Goal: Complete application form

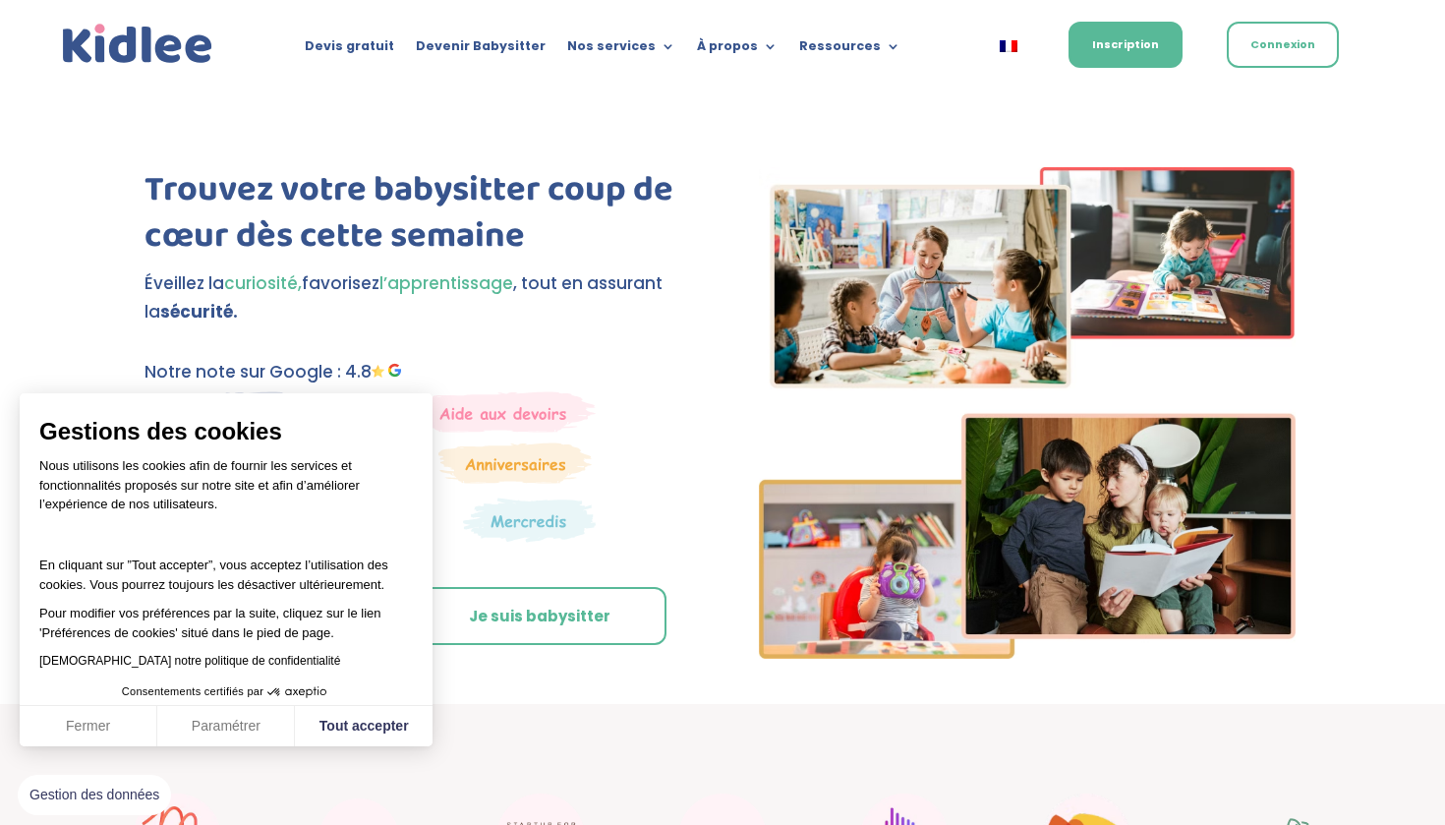
click at [126, 734] on button "Fermer" at bounding box center [89, 726] width 138 height 41
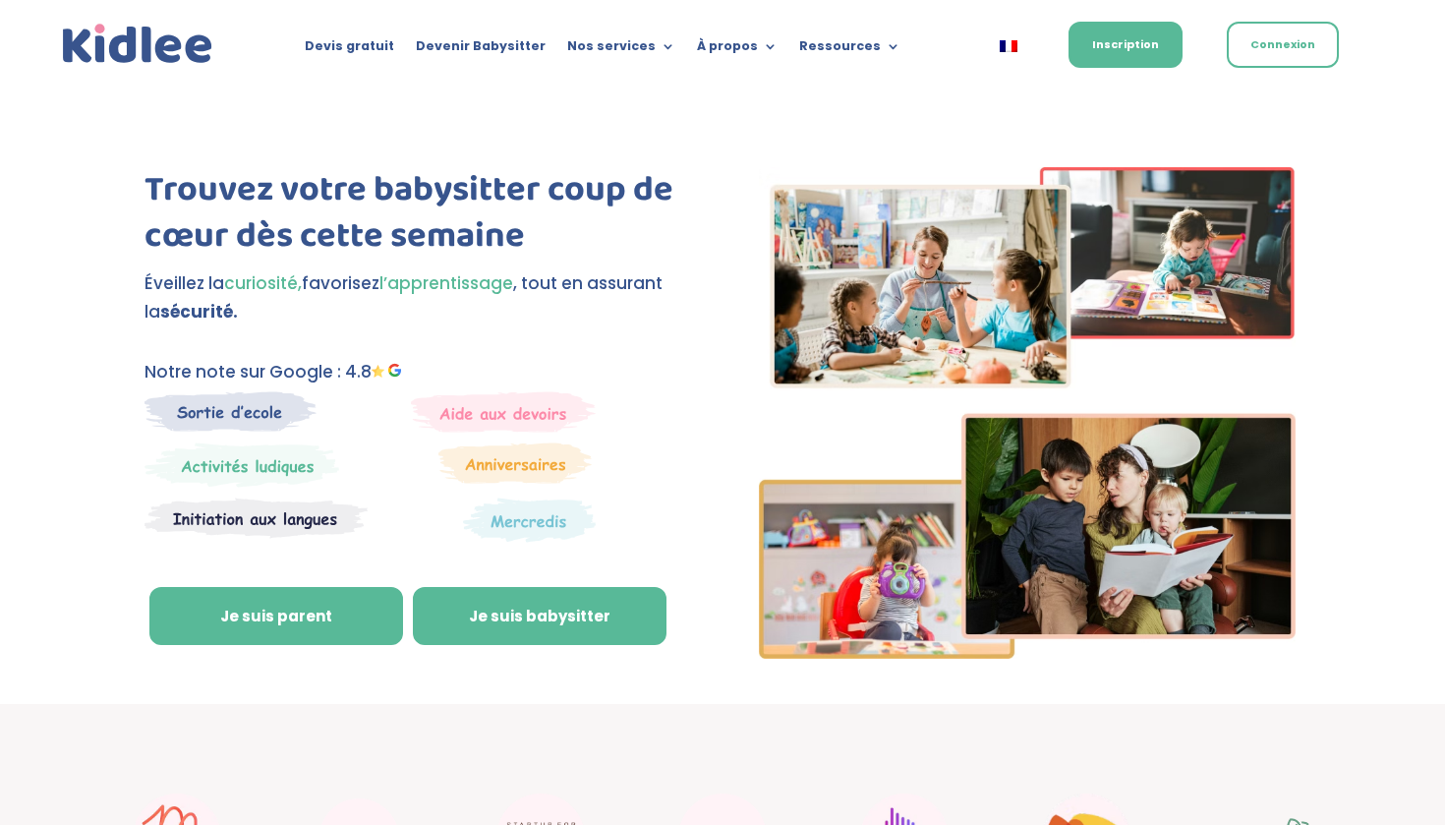
click at [535, 620] on link "Je suis babysitter" at bounding box center [540, 616] width 254 height 59
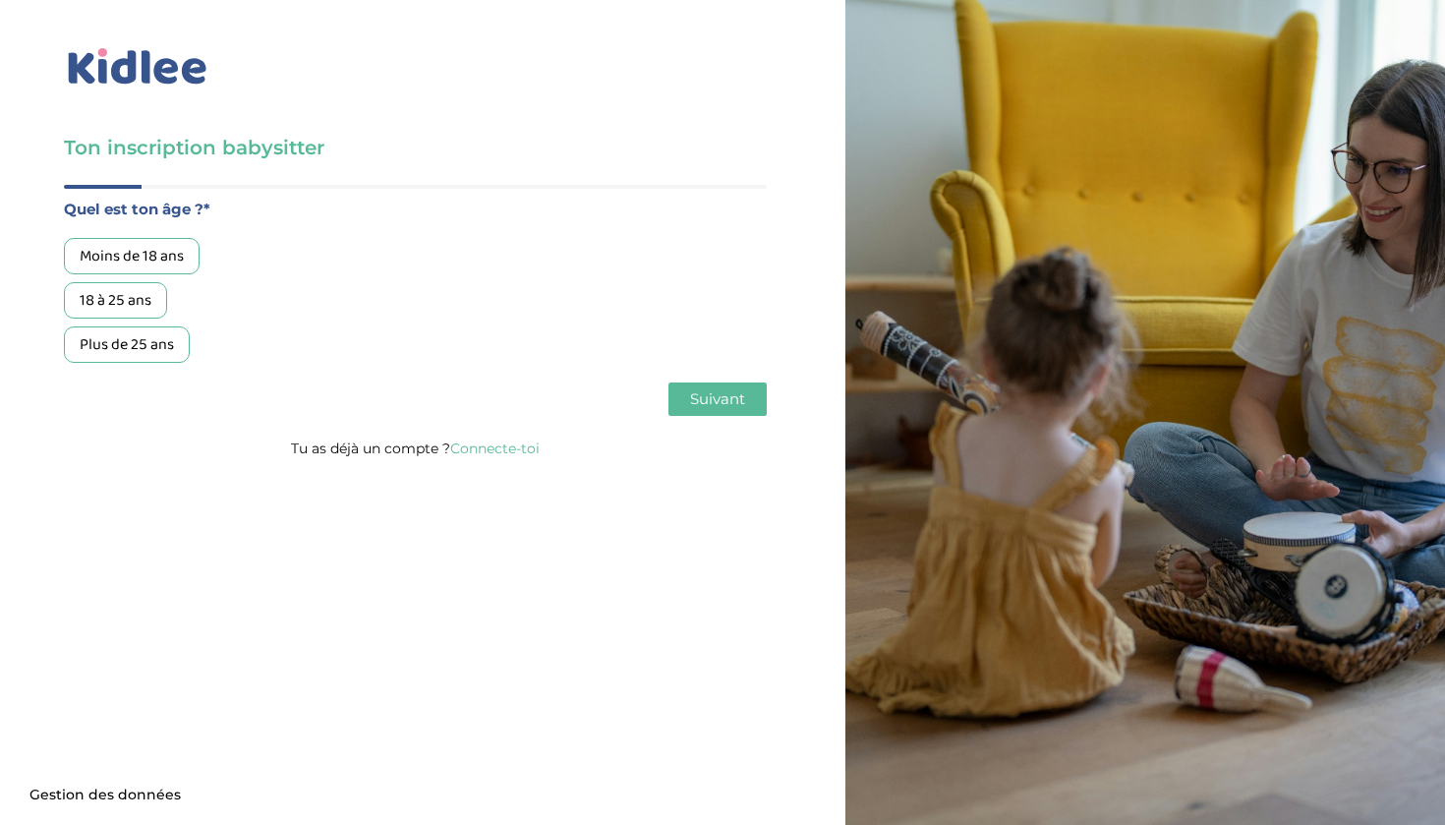
click at [130, 298] on div "18 à 25 ans" at bounding box center [115, 300] width 103 height 36
click at [730, 407] on span "Suivant" at bounding box center [717, 398] width 55 height 19
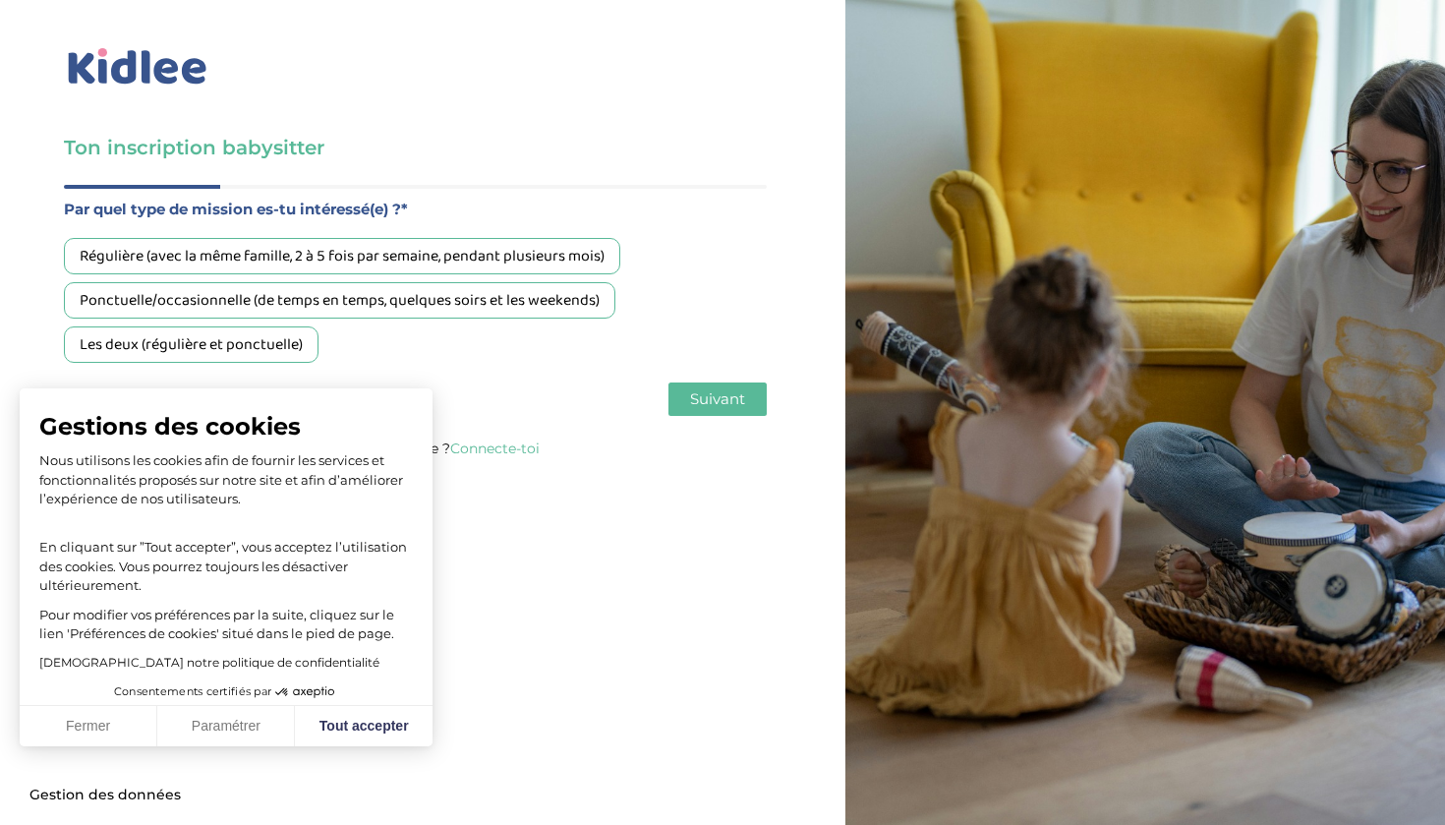
click at [565, 397] on div "Retour Suivant" at bounding box center [415, 399] width 703 height 33
click at [520, 308] on div "Ponctuelle/occasionnelle (de temps en temps, quelques soirs et les weekends)" at bounding box center [340, 300] width 552 height 36
click at [745, 403] on span "Suivant" at bounding box center [717, 398] width 55 height 19
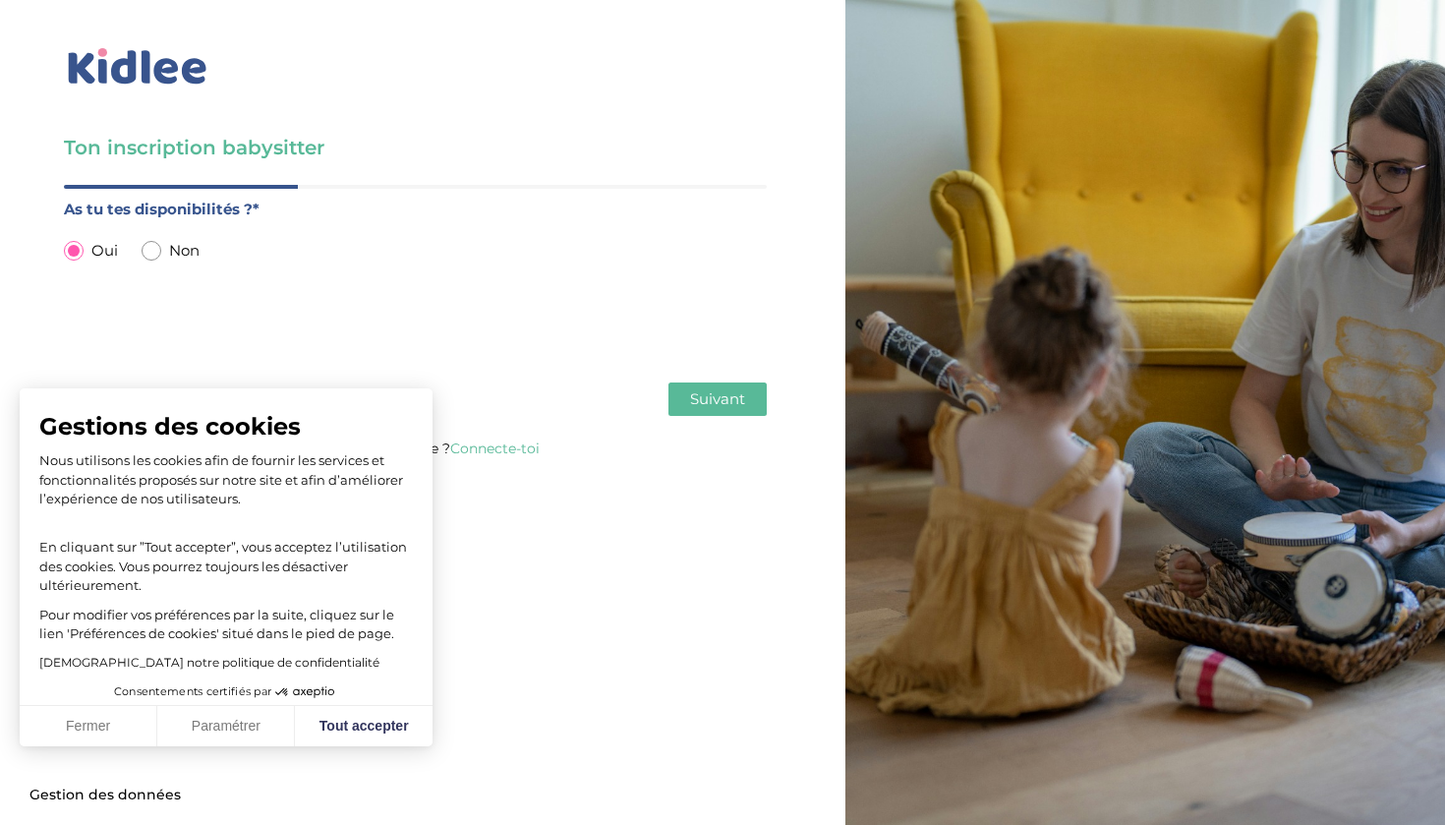
click at [718, 391] on span "Suivant" at bounding box center [717, 398] width 55 height 19
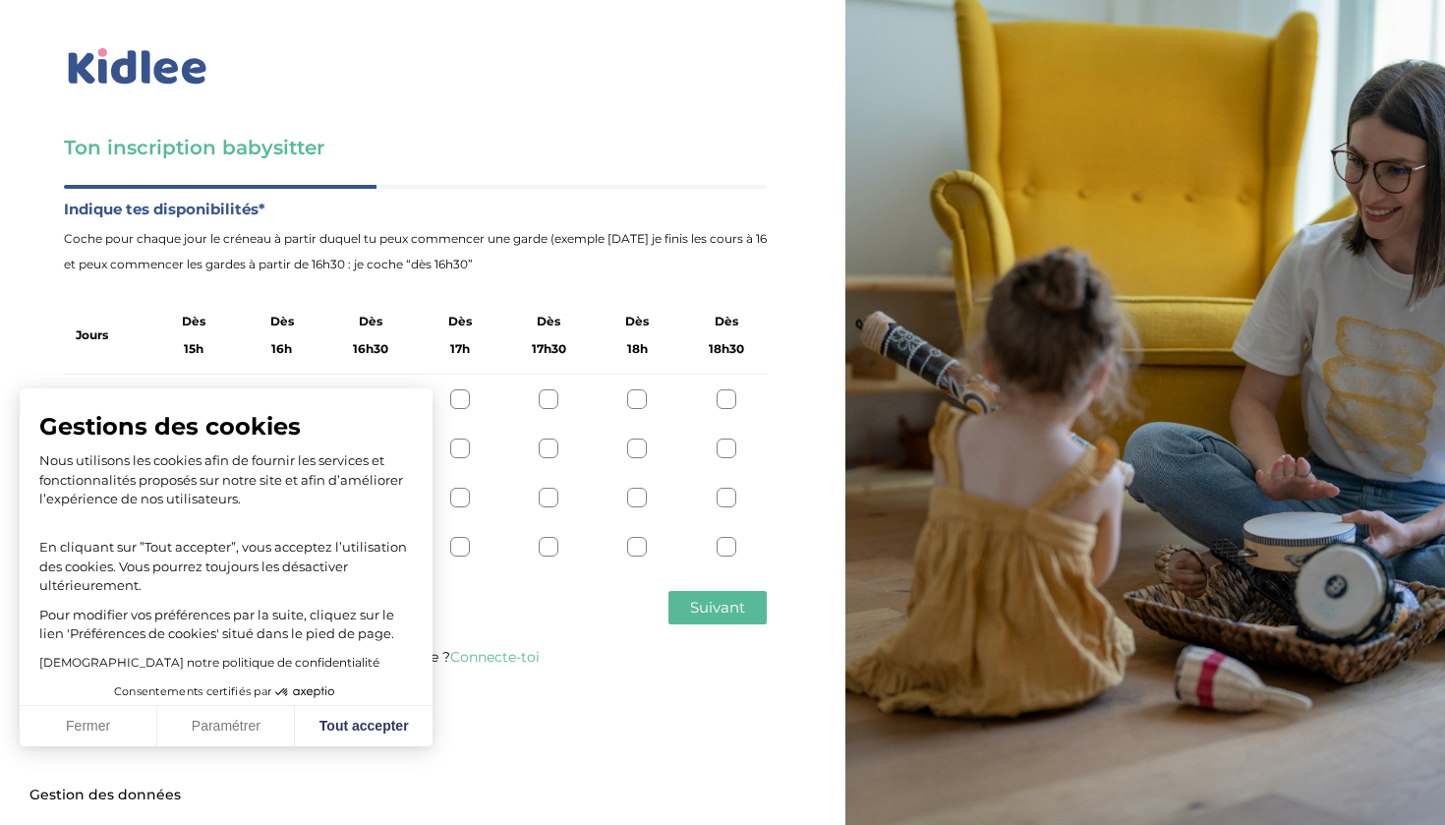
click at [117, 738] on button "Fermer" at bounding box center [89, 726] width 138 height 41
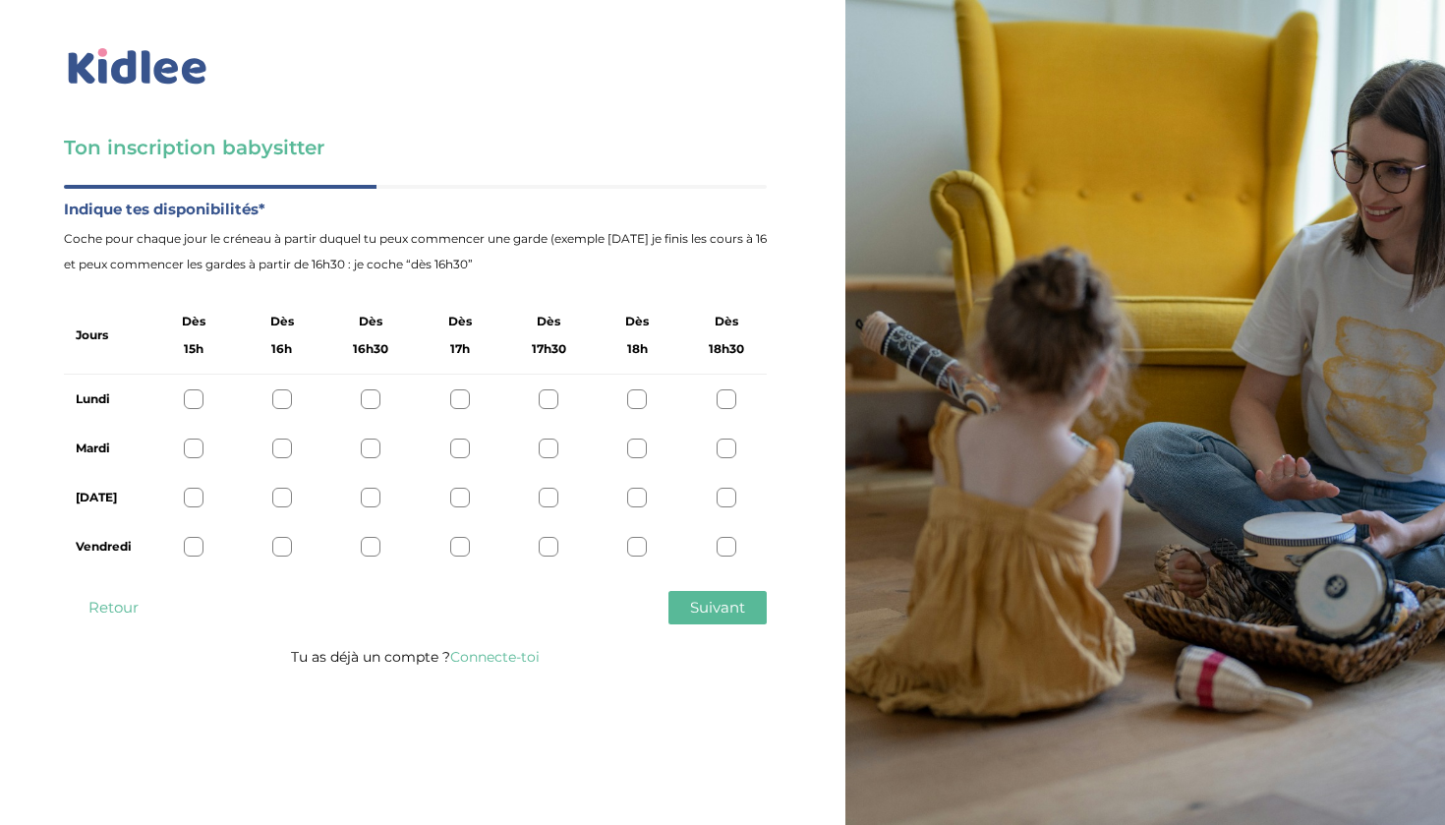
click at [123, 601] on button "Retour" at bounding box center [113, 607] width 98 height 33
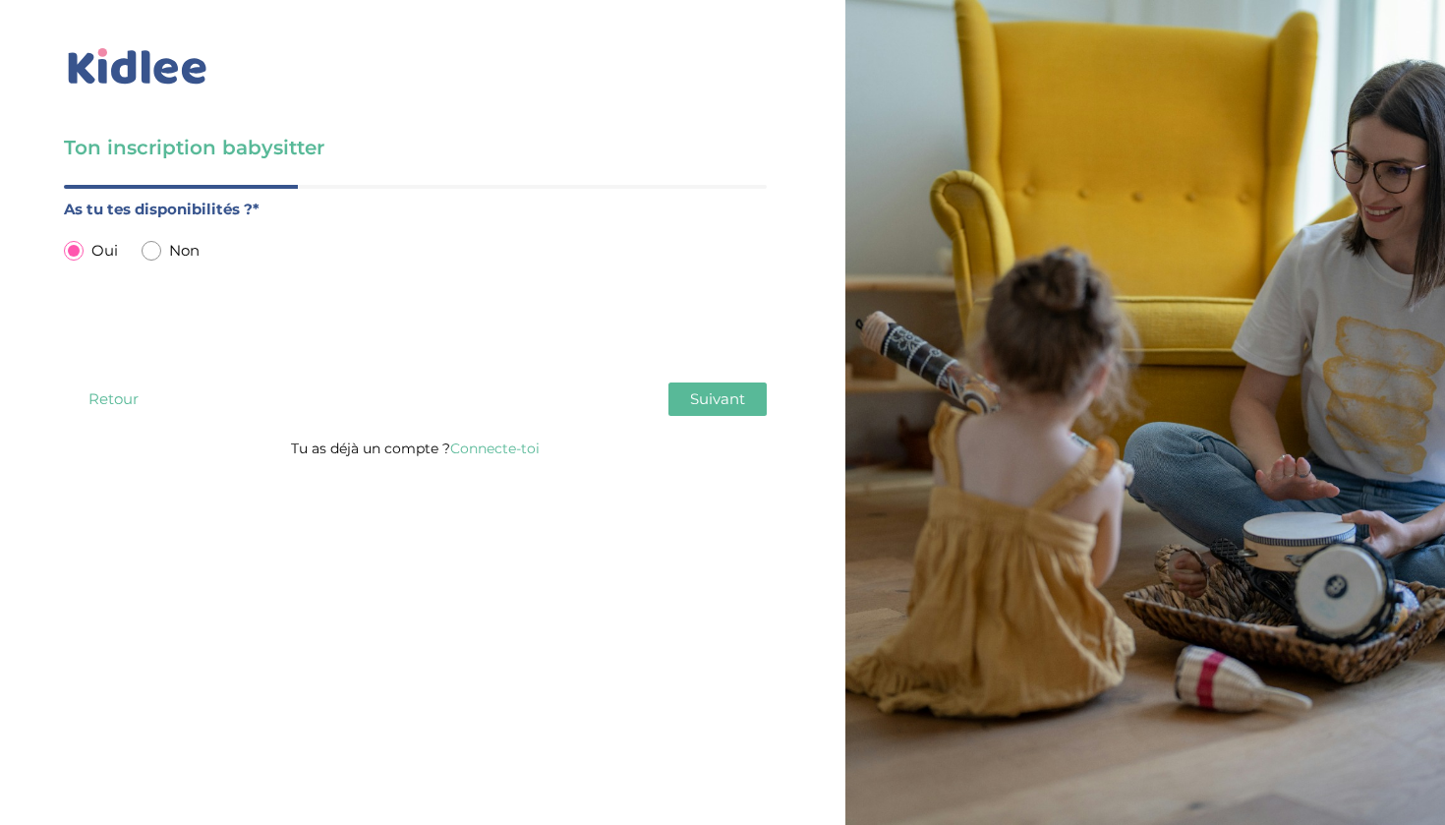
click at [163, 240] on div "Non" at bounding box center [171, 251] width 58 height 26
click at [151, 249] on input "radio" at bounding box center [152, 251] width 20 height 20
radio input "true"
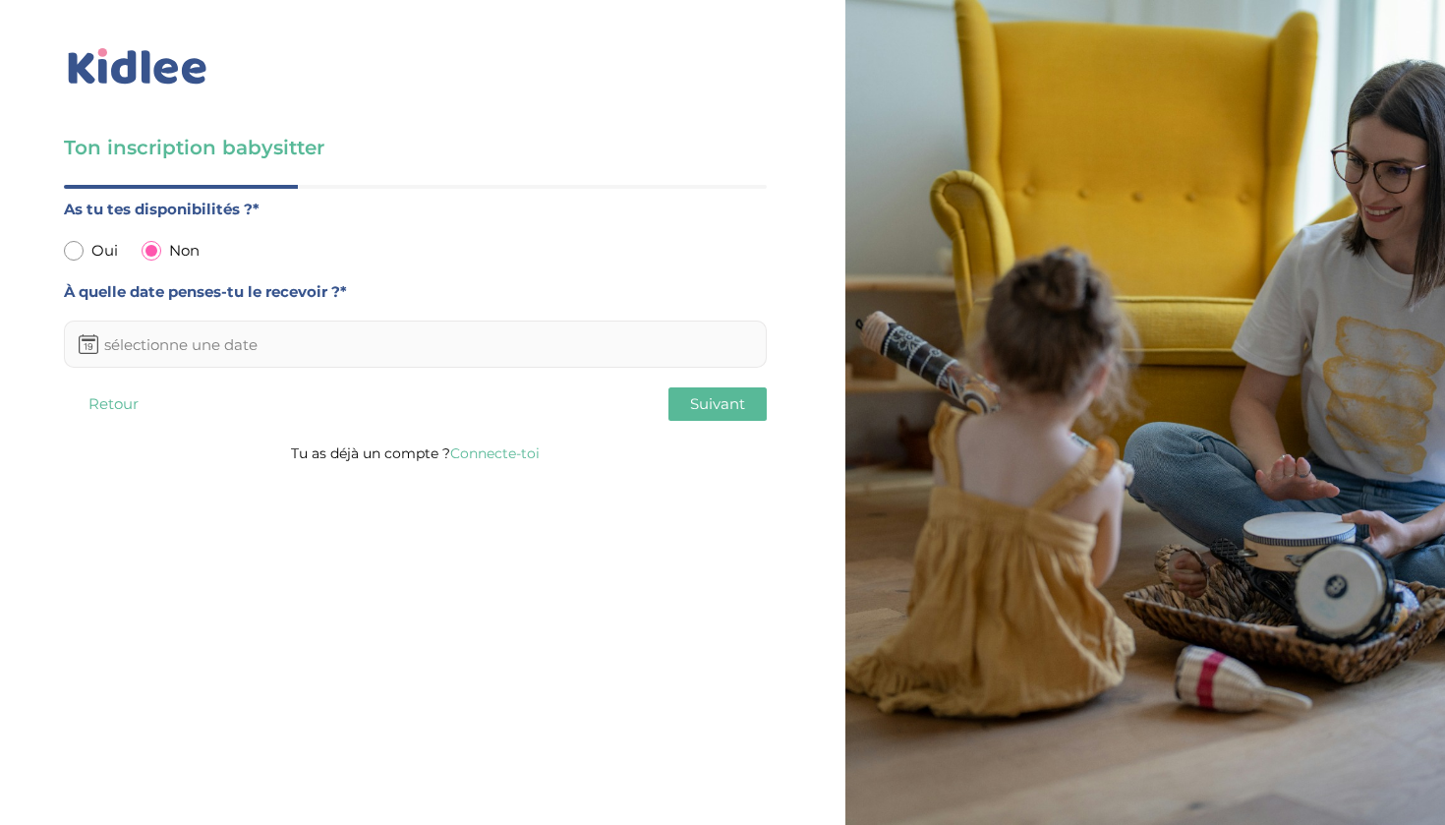
click at [522, 340] on input "text" at bounding box center [415, 344] width 703 height 47
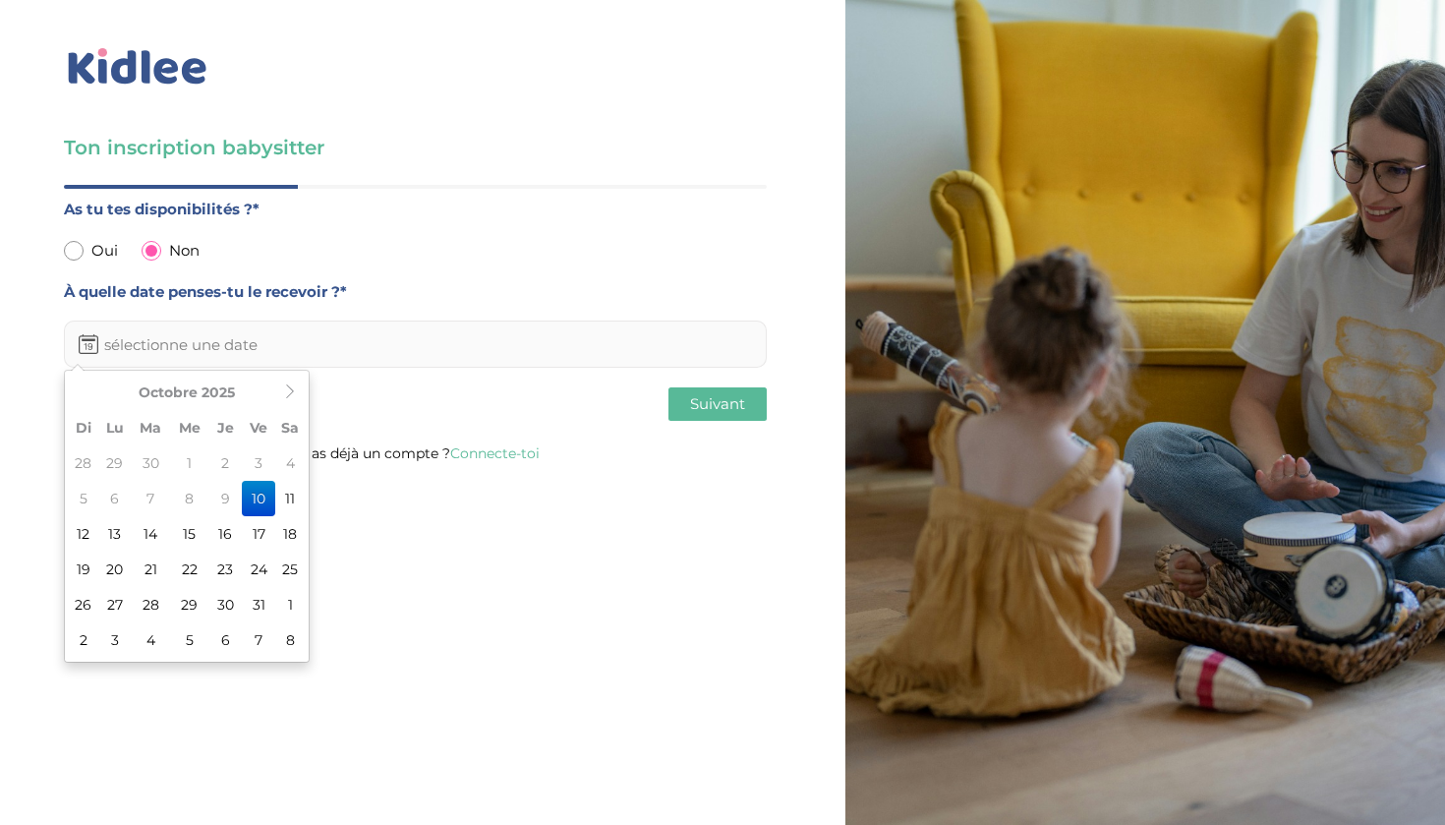
click at [296, 245] on div "Oui Non" at bounding box center [415, 251] width 703 height 26
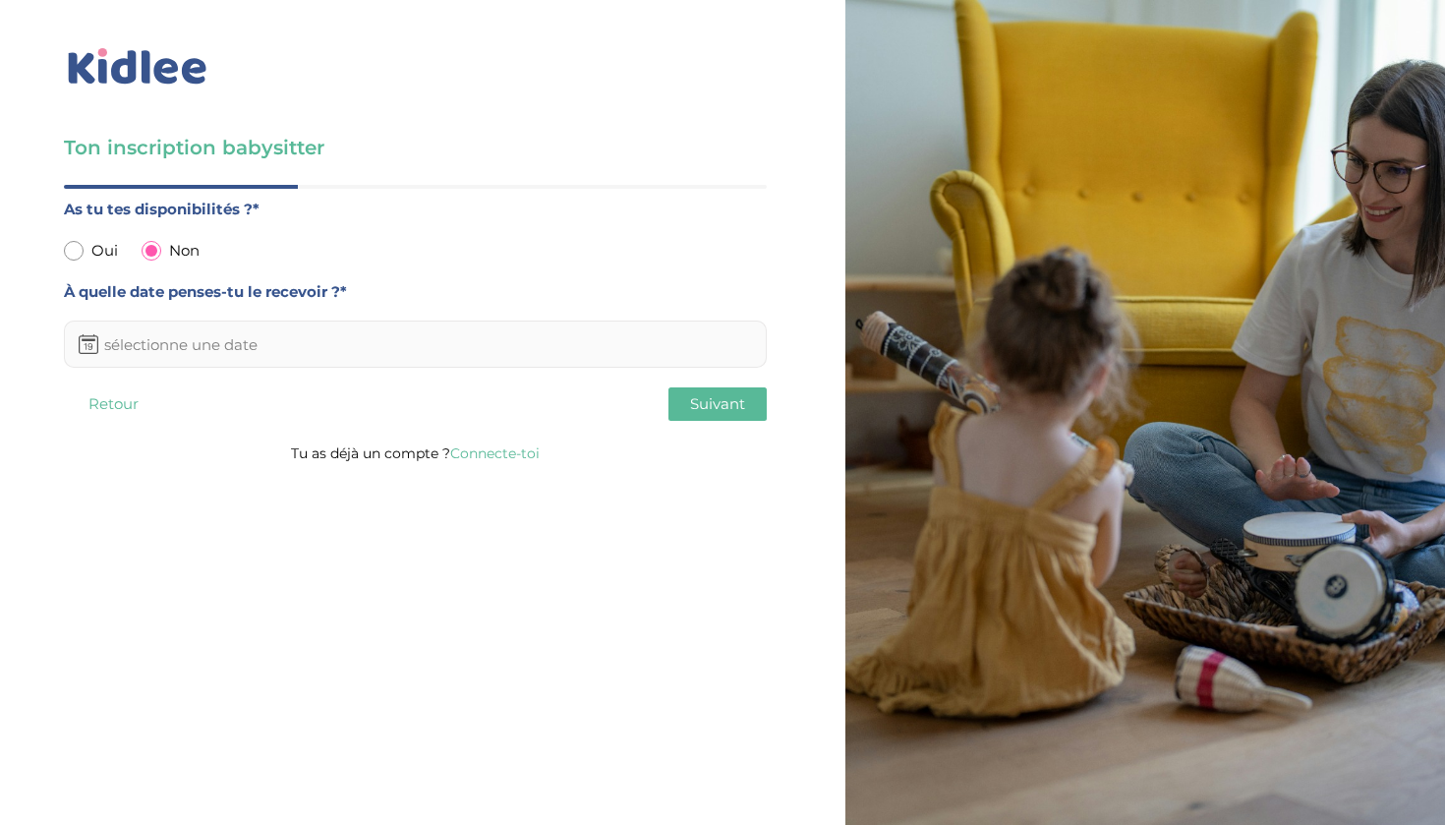
click at [79, 251] on input "radio" at bounding box center [74, 251] width 20 height 20
radio input "true"
radio input "false"
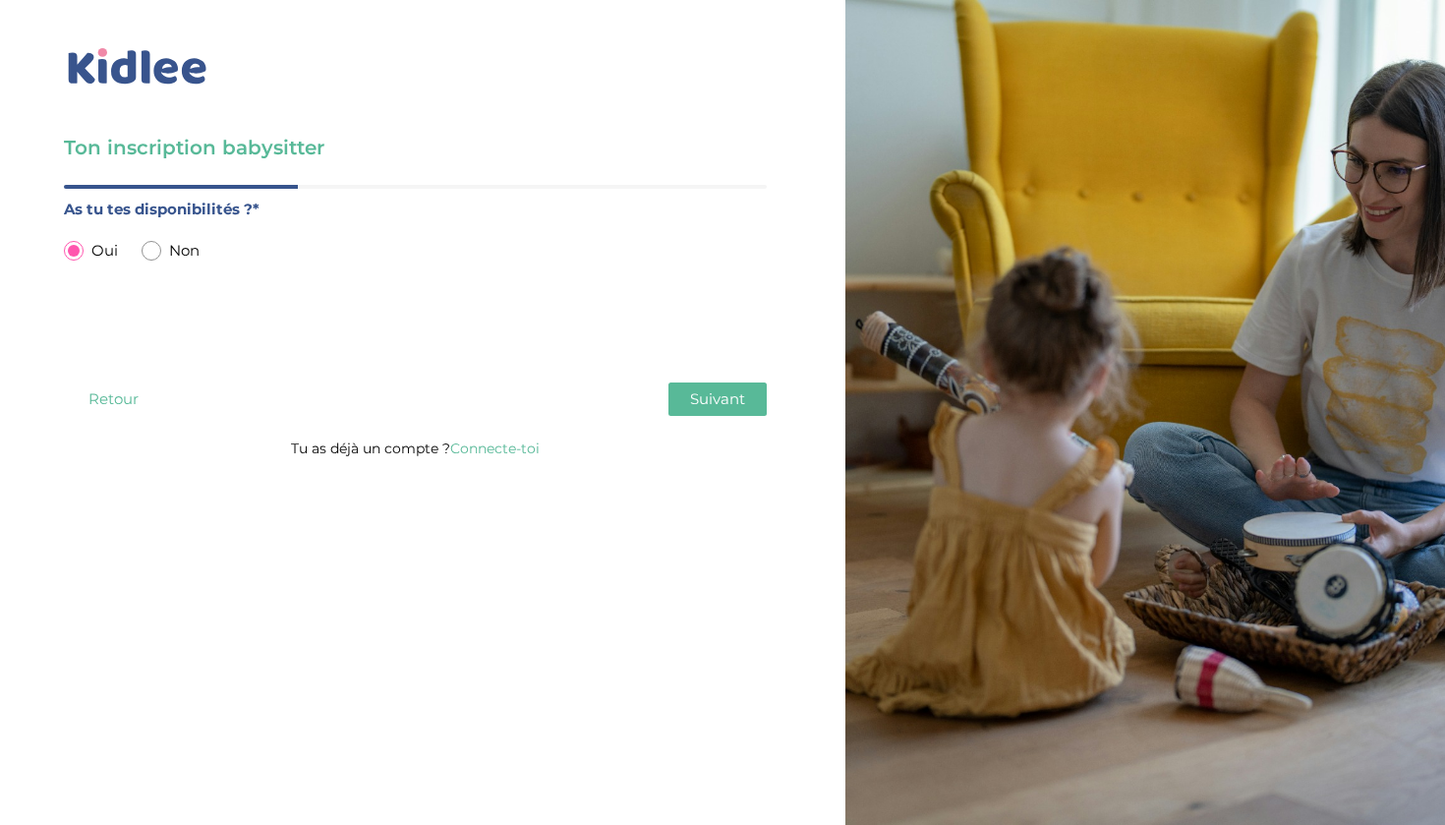
click at [702, 390] on span "Suivant" at bounding box center [717, 398] width 55 height 19
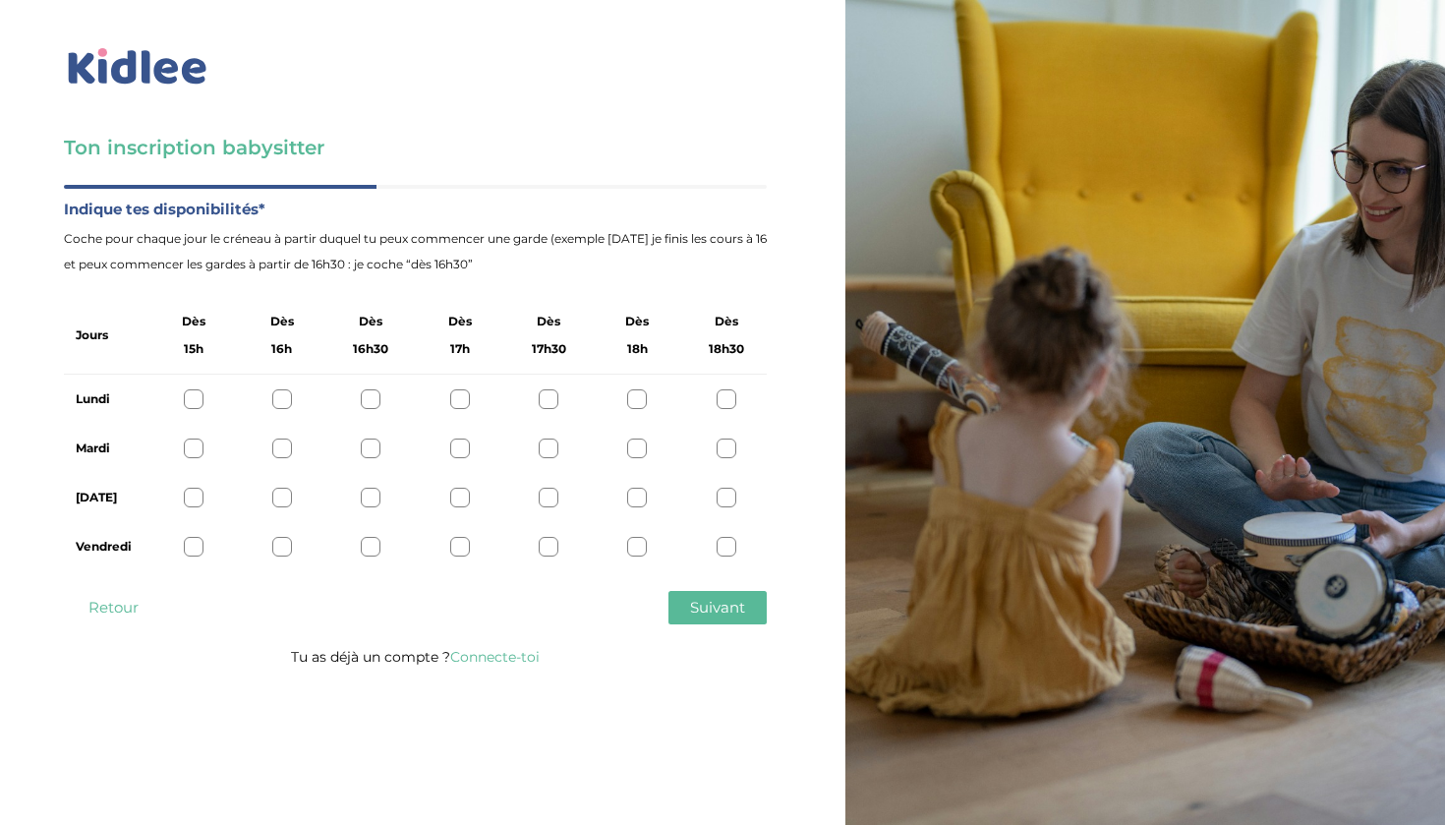
click at [193, 501] on div at bounding box center [194, 498] width 20 height 20
click at [741, 607] on span "Suivant" at bounding box center [717, 607] width 55 height 19
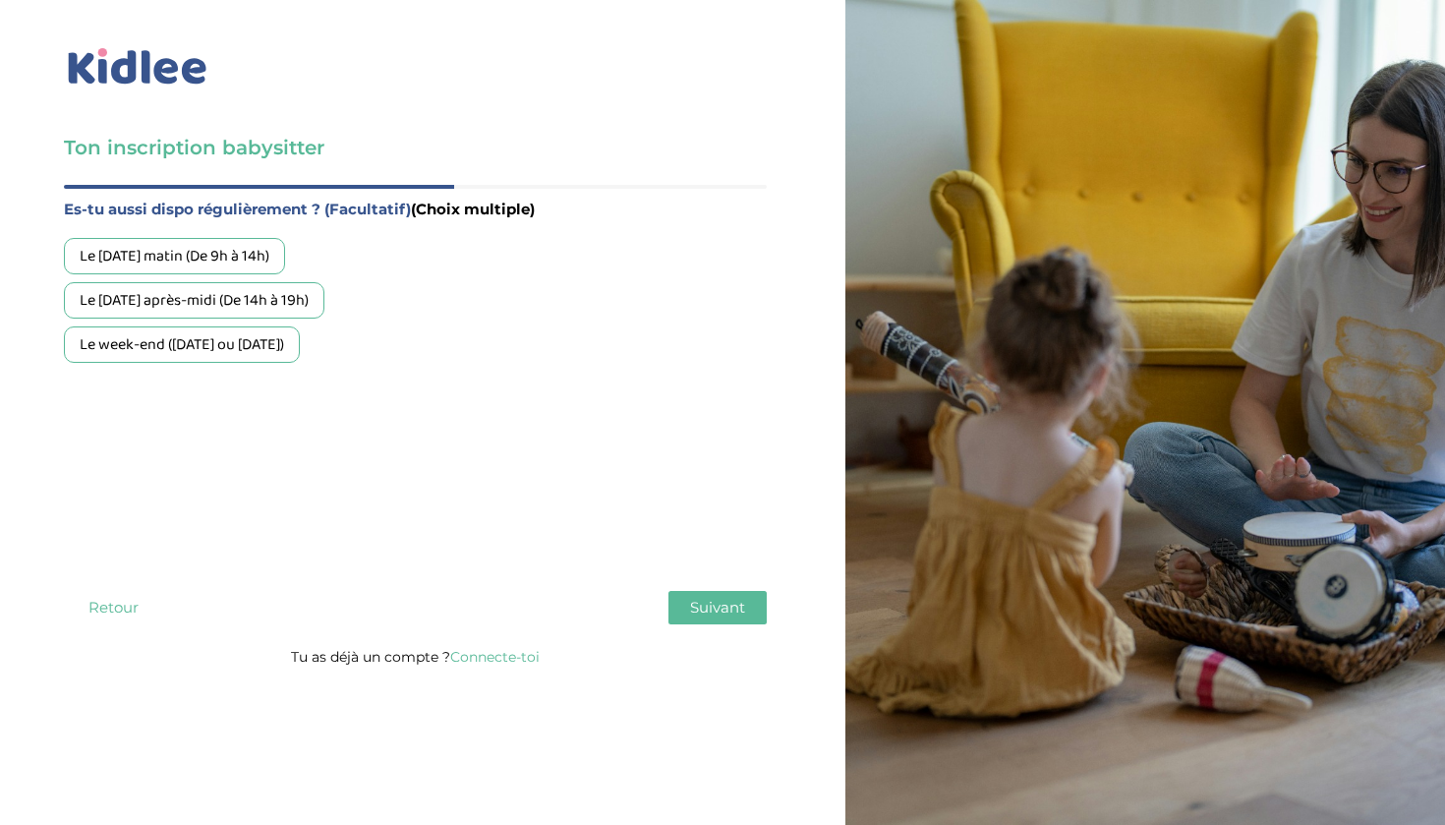
click at [266, 342] on div "Le week-end ([DATE] ou [DATE])" at bounding box center [182, 344] width 236 height 36
click at [732, 611] on span "Suivant" at bounding box center [717, 607] width 55 height 19
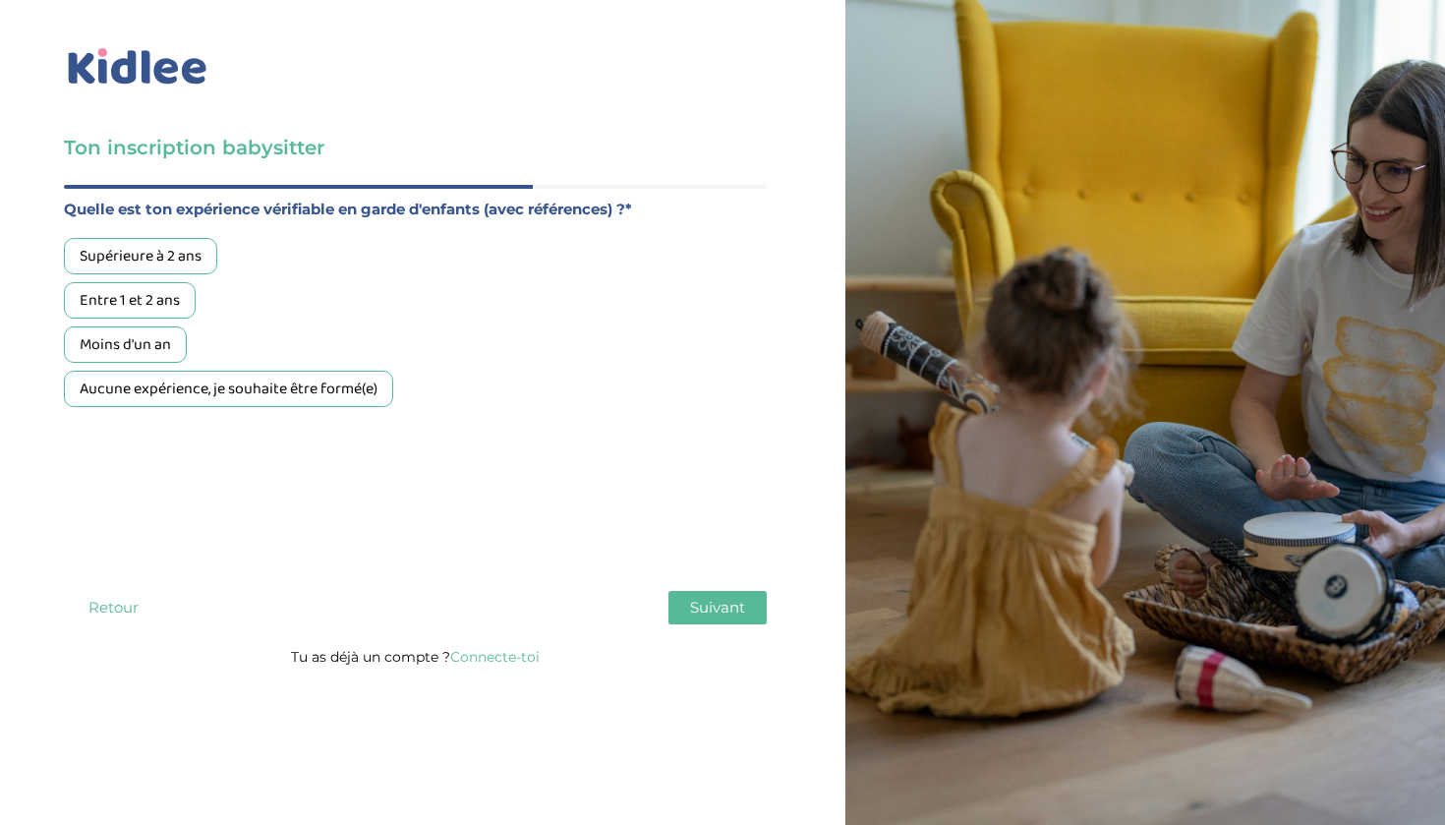
click at [157, 308] on div "Entre 1 et 2 ans" at bounding box center [130, 300] width 132 height 36
click at [178, 258] on div "Supérieure à 2 ans" at bounding box center [140, 256] width 153 height 36
click at [740, 606] on span "Suivant" at bounding box center [717, 607] width 55 height 19
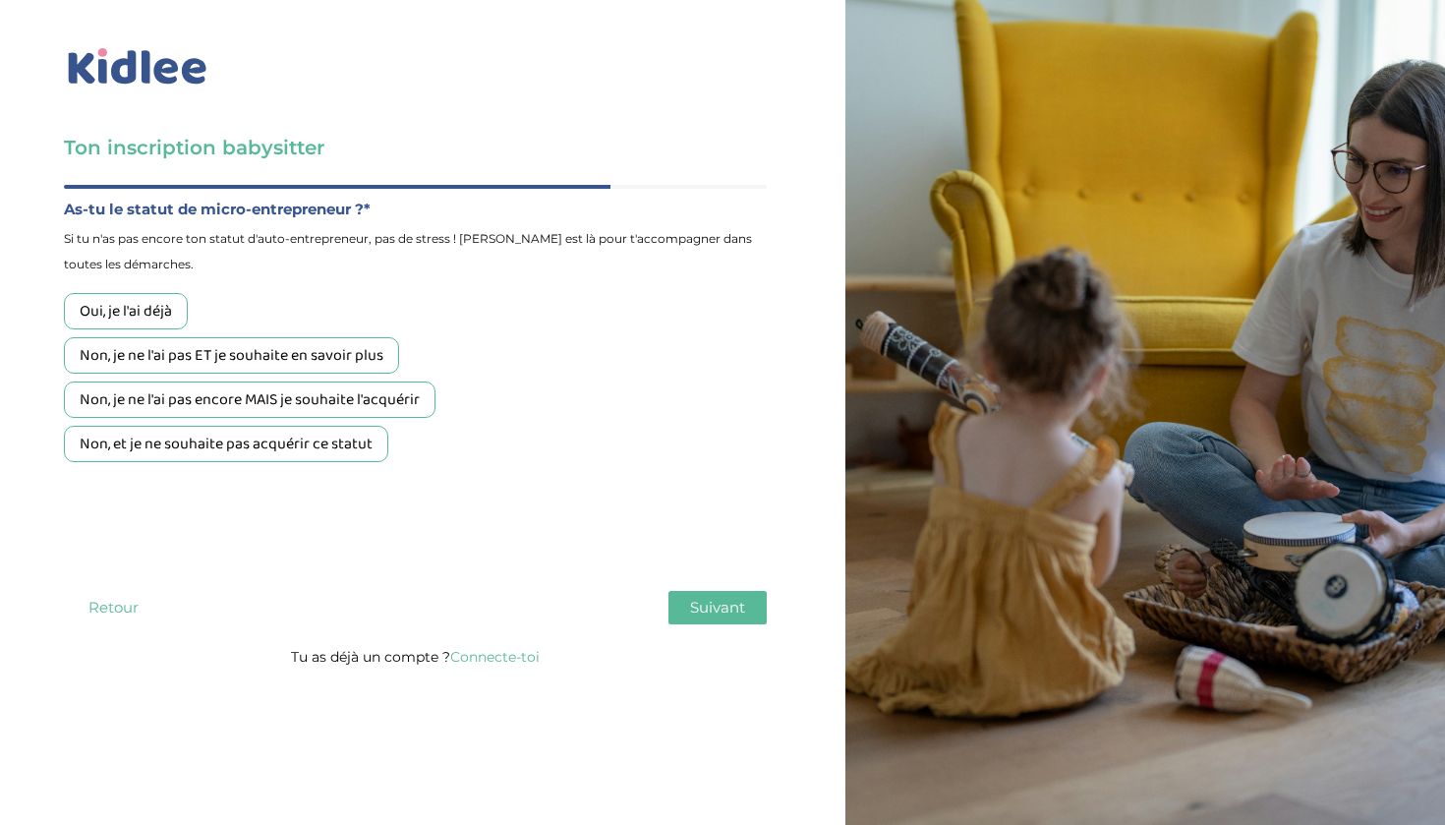
click at [371, 438] on div "Non, et je ne souhaite pas acquérir ce statut" at bounding box center [226, 444] width 324 height 36
click at [740, 610] on span "Suivant" at bounding box center [717, 607] width 55 height 19
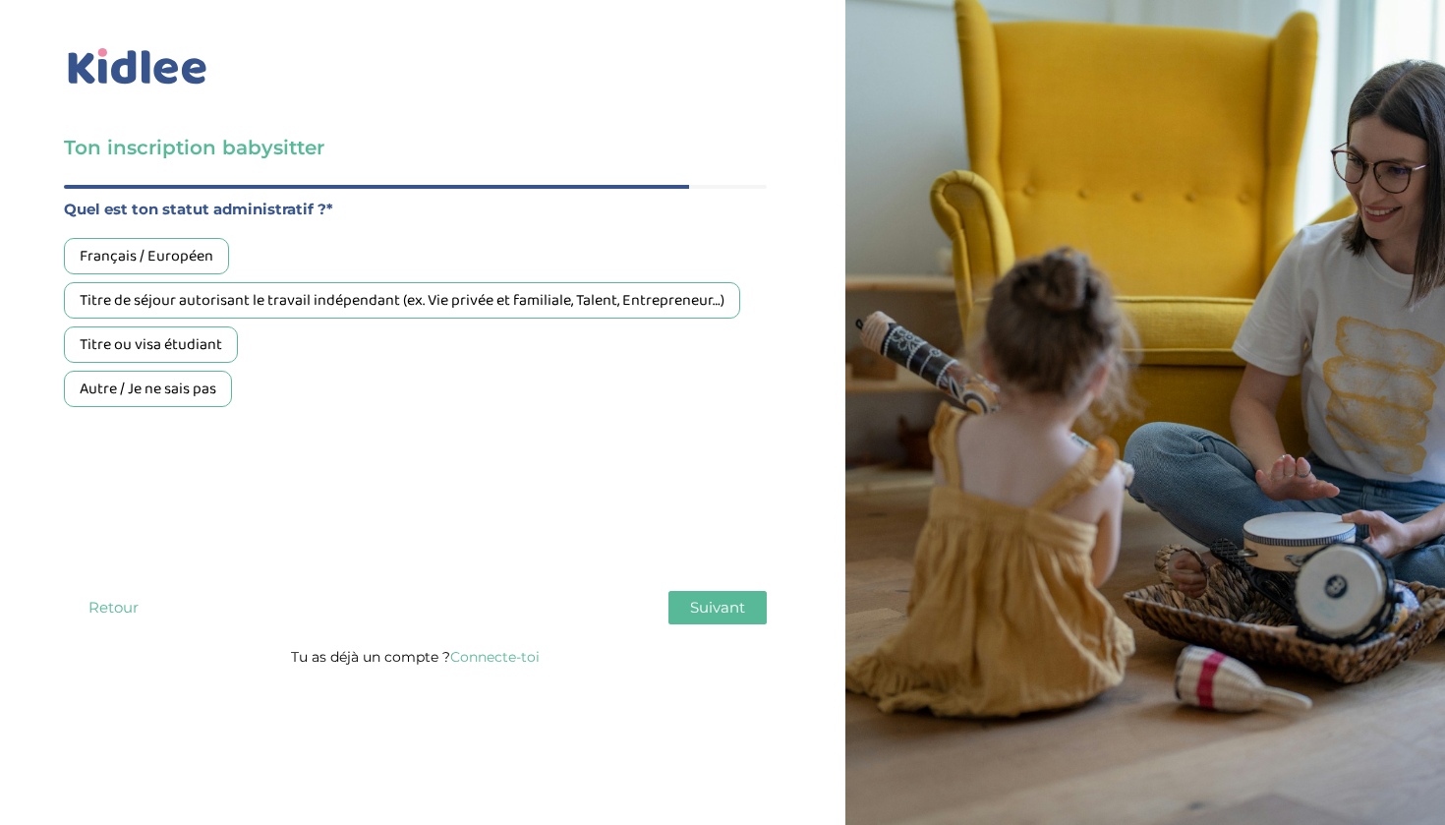
click at [220, 352] on div "Titre ou visa étudiant" at bounding box center [151, 344] width 174 height 36
click at [754, 591] on button "Suivant" at bounding box center [718, 607] width 98 height 33
